Goal: Task Accomplishment & Management: Use online tool/utility

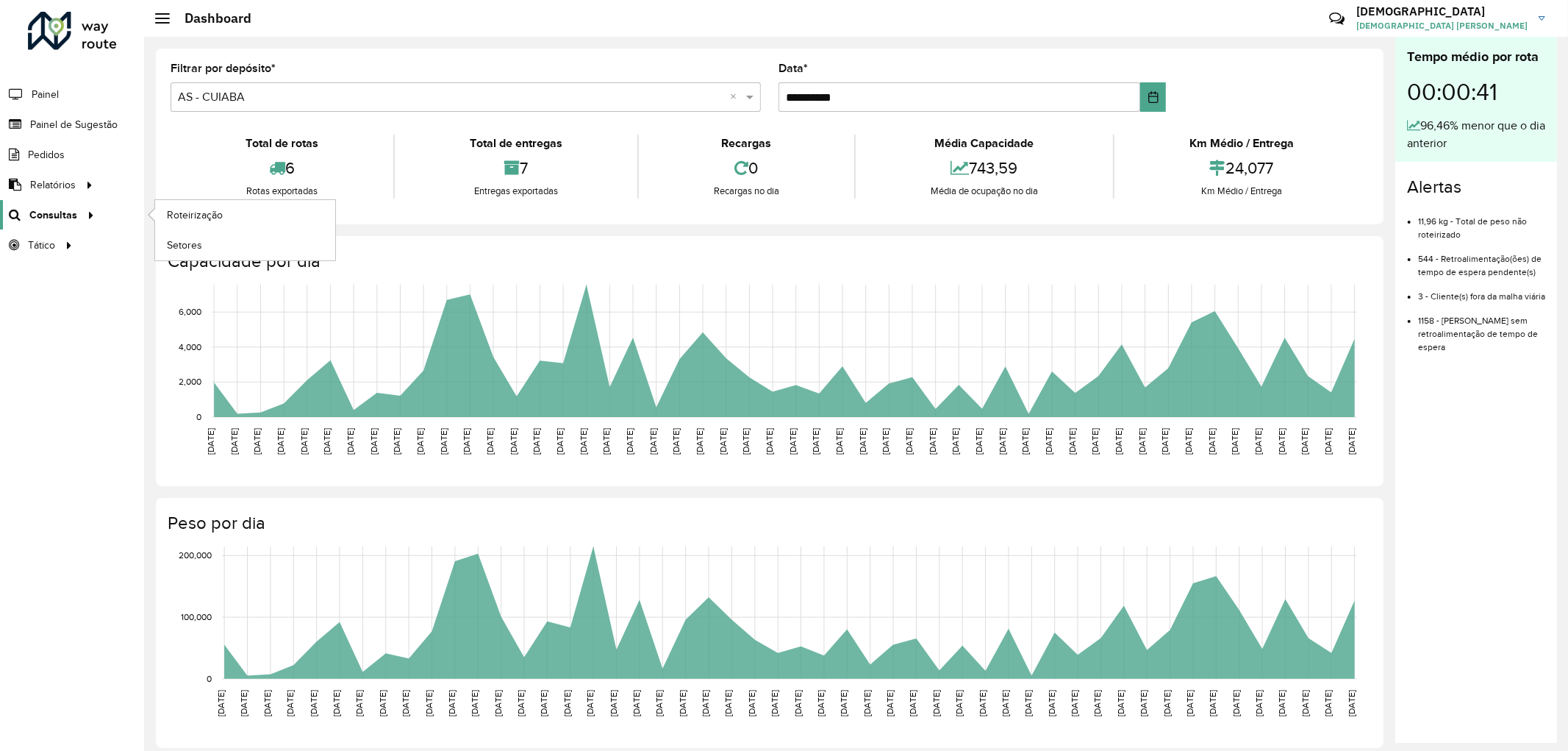
drag, startPoint x: 0, startPoint y: 0, endPoint x: 42, endPoint y: 210, distance: 214.2
click at [41, 210] on span "Consultas" at bounding box center [52, 215] width 47 height 15
click at [207, 209] on span "Roteirização" at bounding box center [196, 215] width 60 height 15
click at [54, 97] on span "Painel" at bounding box center [46, 95] width 30 height 15
click at [53, 101] on span "Painel" at bounding box center [46, 95] width 30 height 15
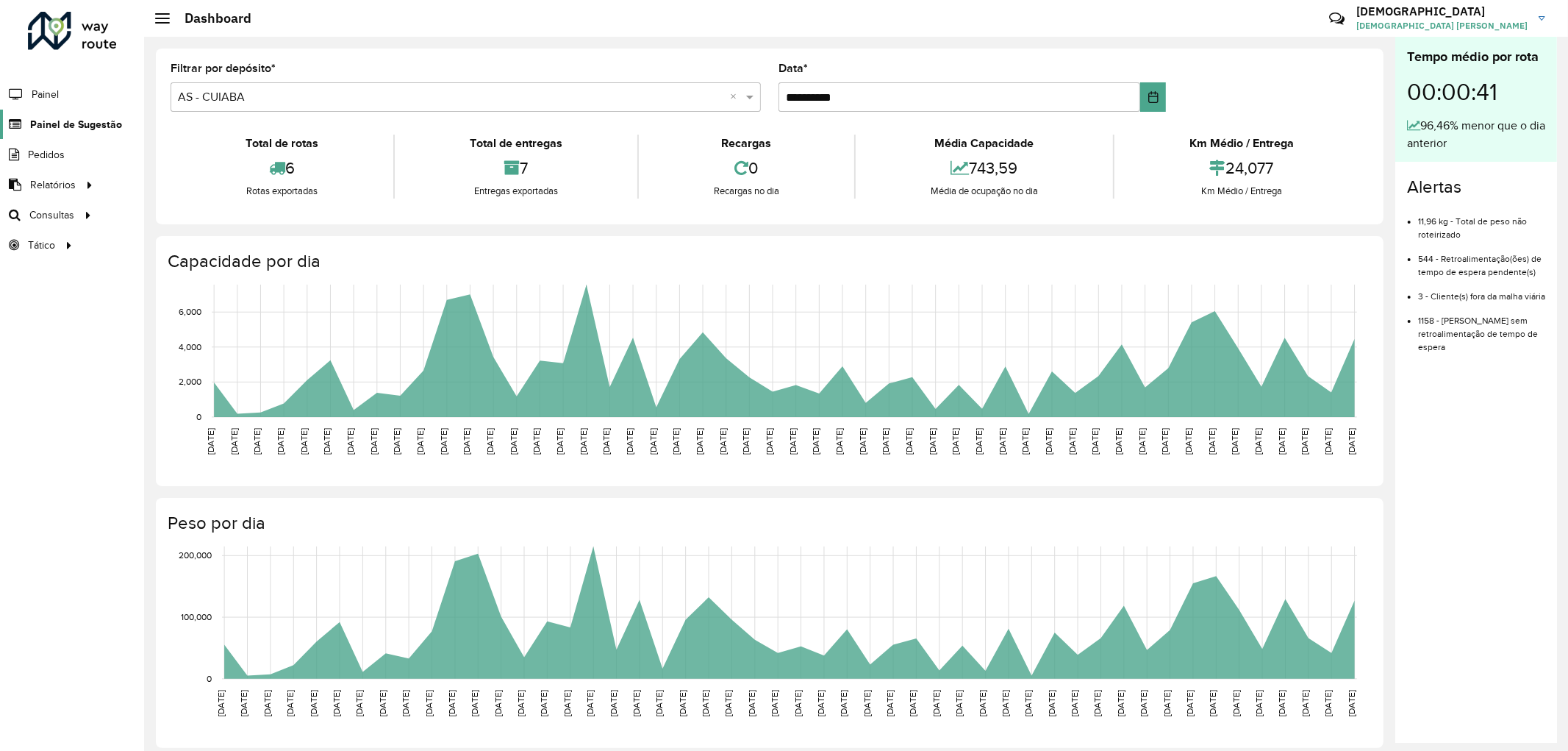
click at [105, 138] on link "Painel de Sugestão" at bounding box center [61, 124] width 122 height 29
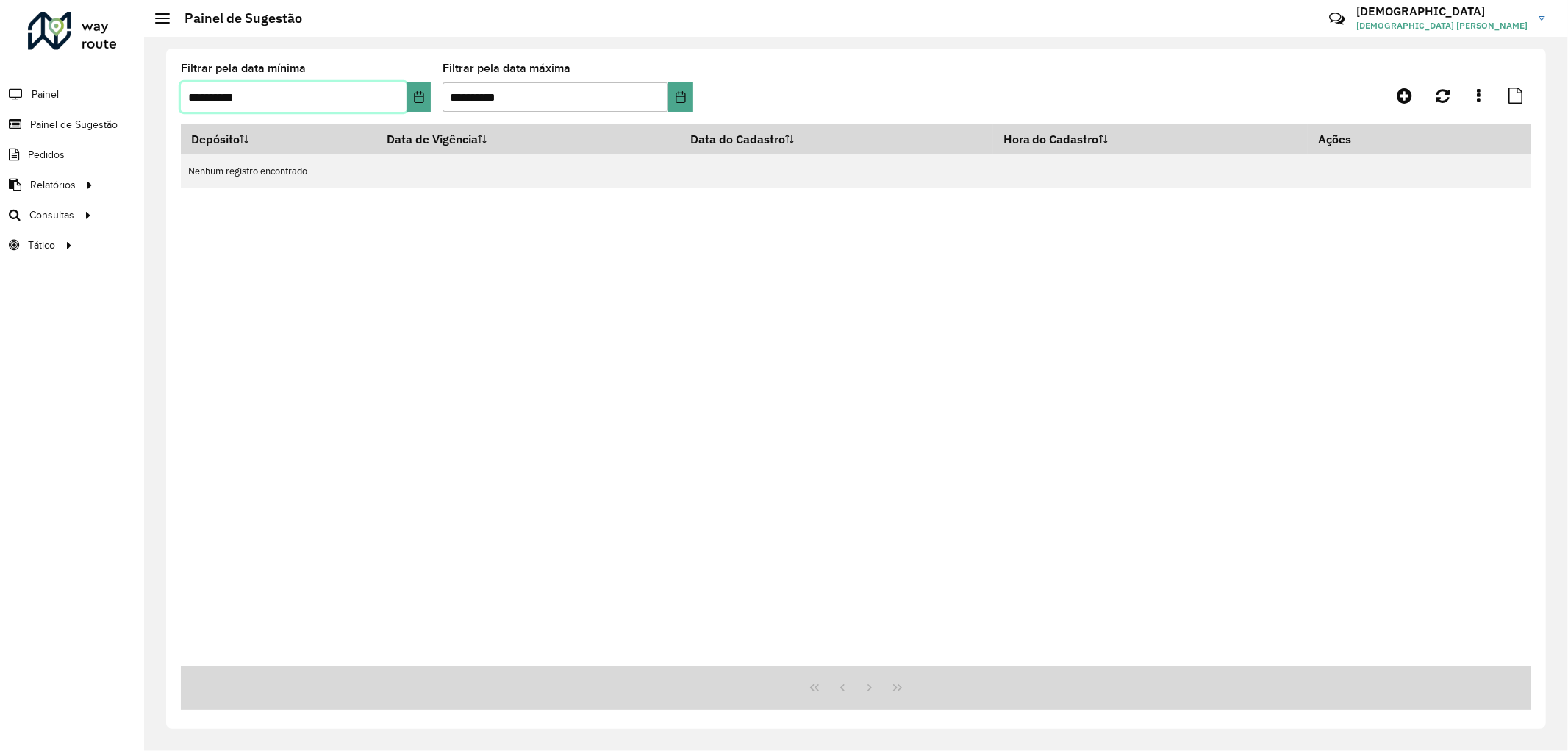
click at [402, 104] on input "**********" at bounding box center [293, 97] width 225 height 29
click at [420, 93] on icon "Choose Date" at bounding box center [419, 97] width 10 height 12
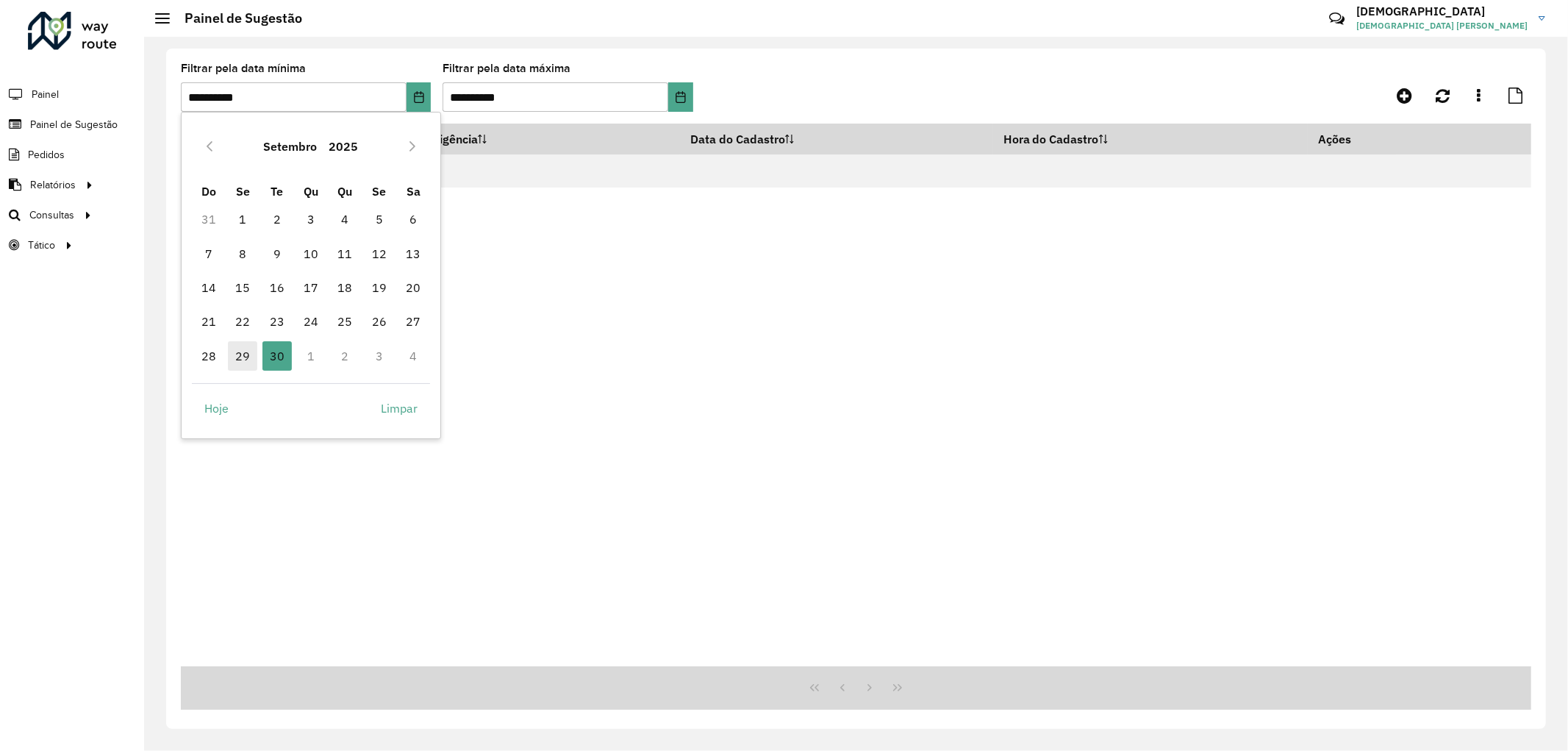
click at [245, 347] on span "29" at bounding box center [243, 356] width 29 height 29
type input "**********"
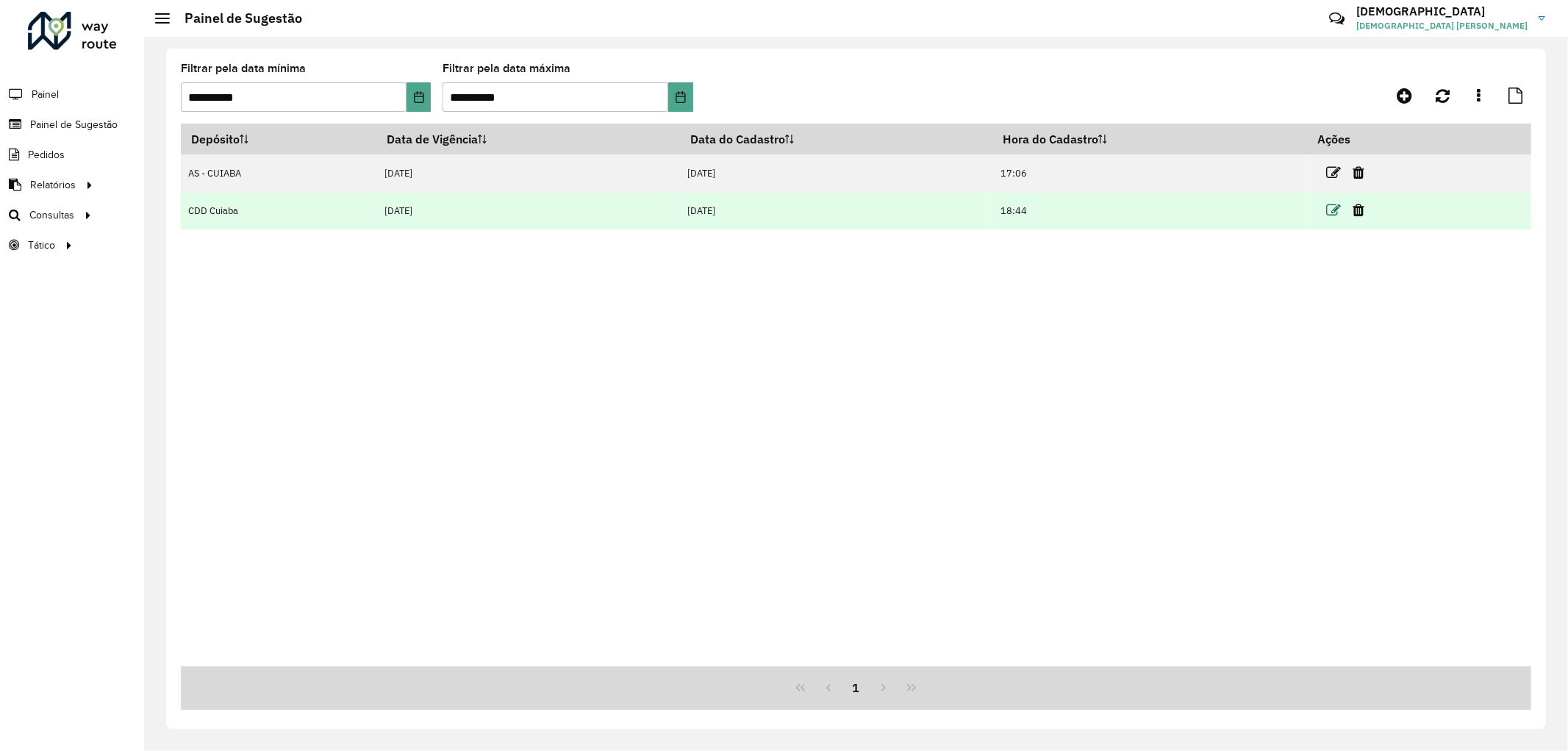
click at [1337, 216] on icon at bounding box center [1334, 210] width 15 height 15
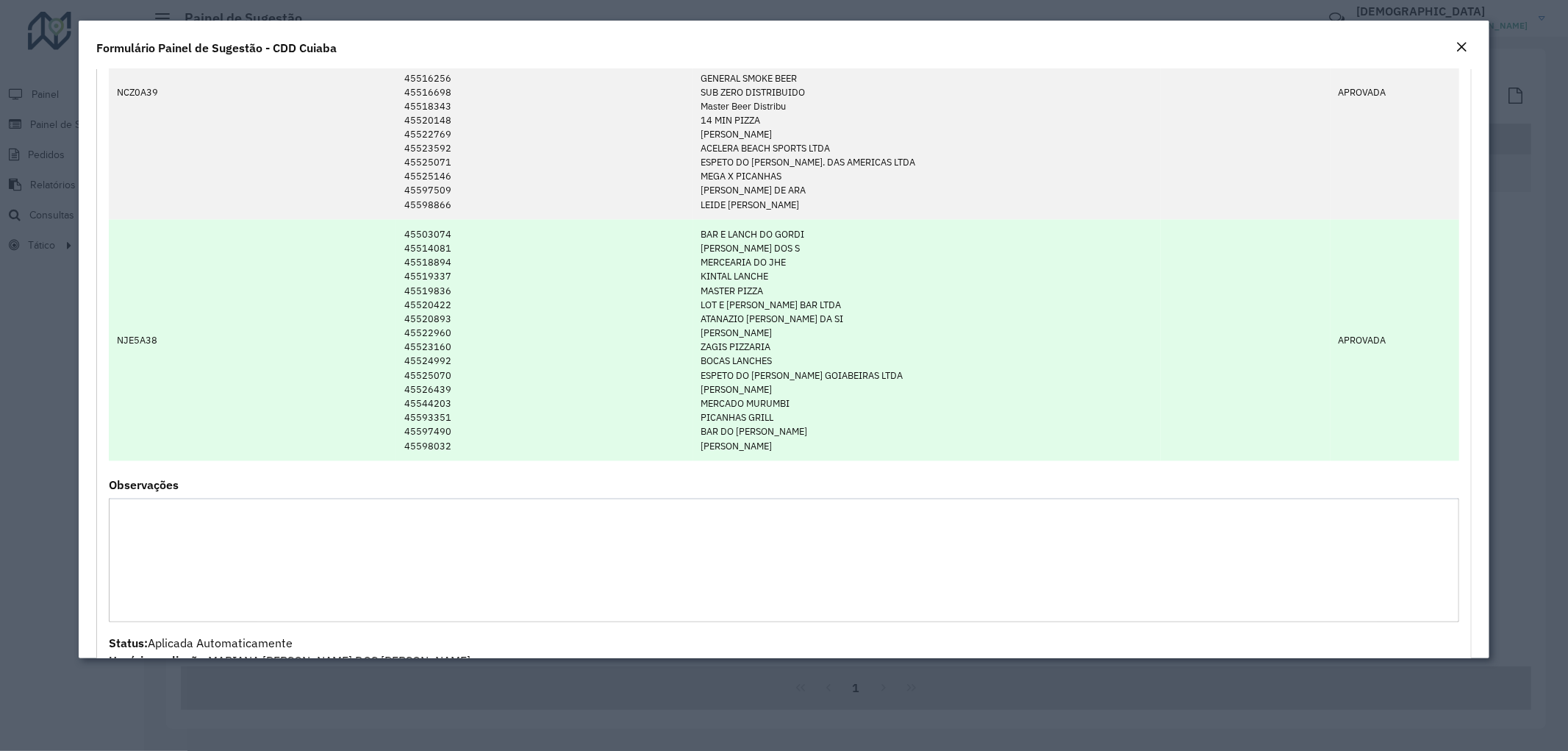
scroll to position [2124, 0]
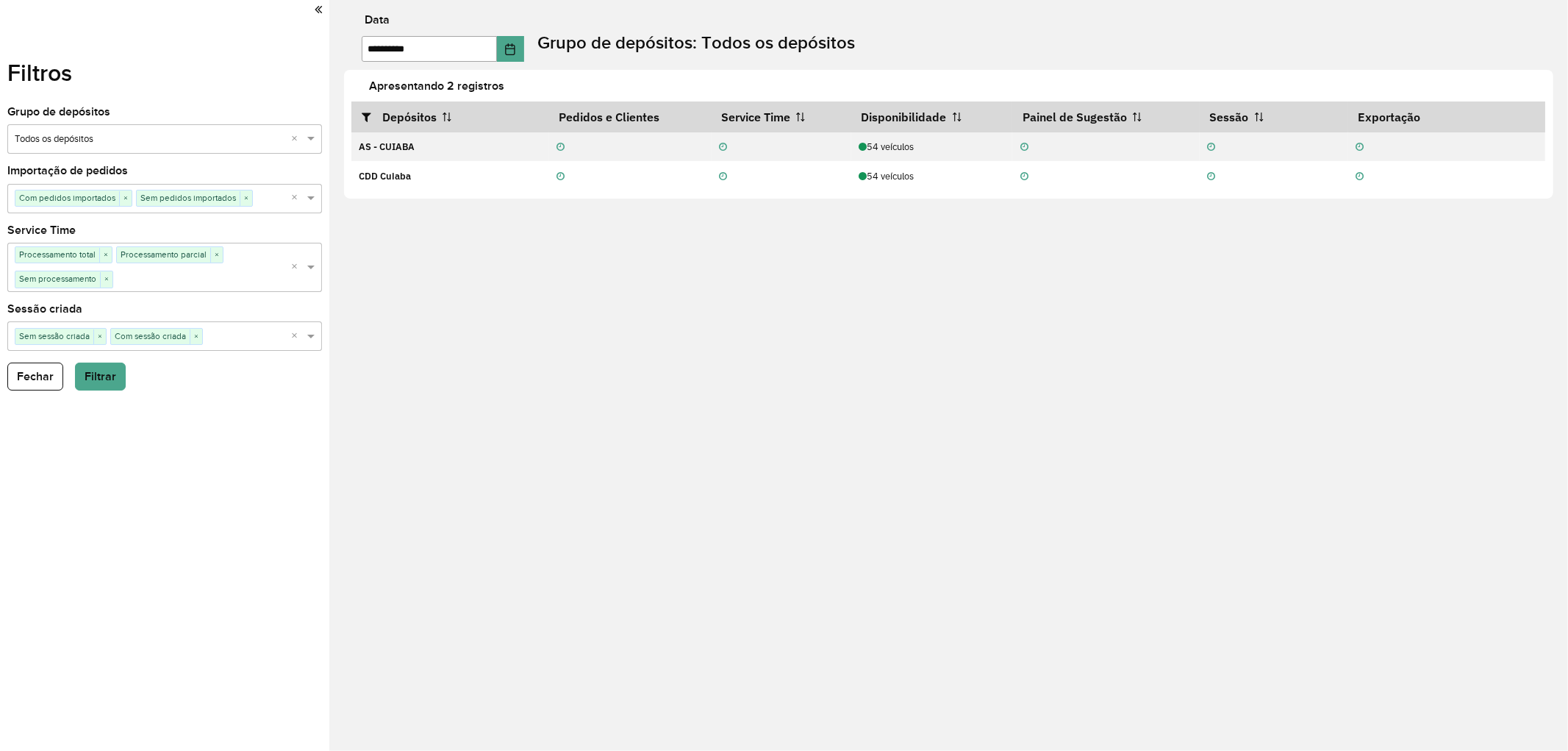
click at [317, 1] on link at bounding box center [318, 10] width 8 height 20
